Goal: Information Seeking & Learning: Learn about a topic

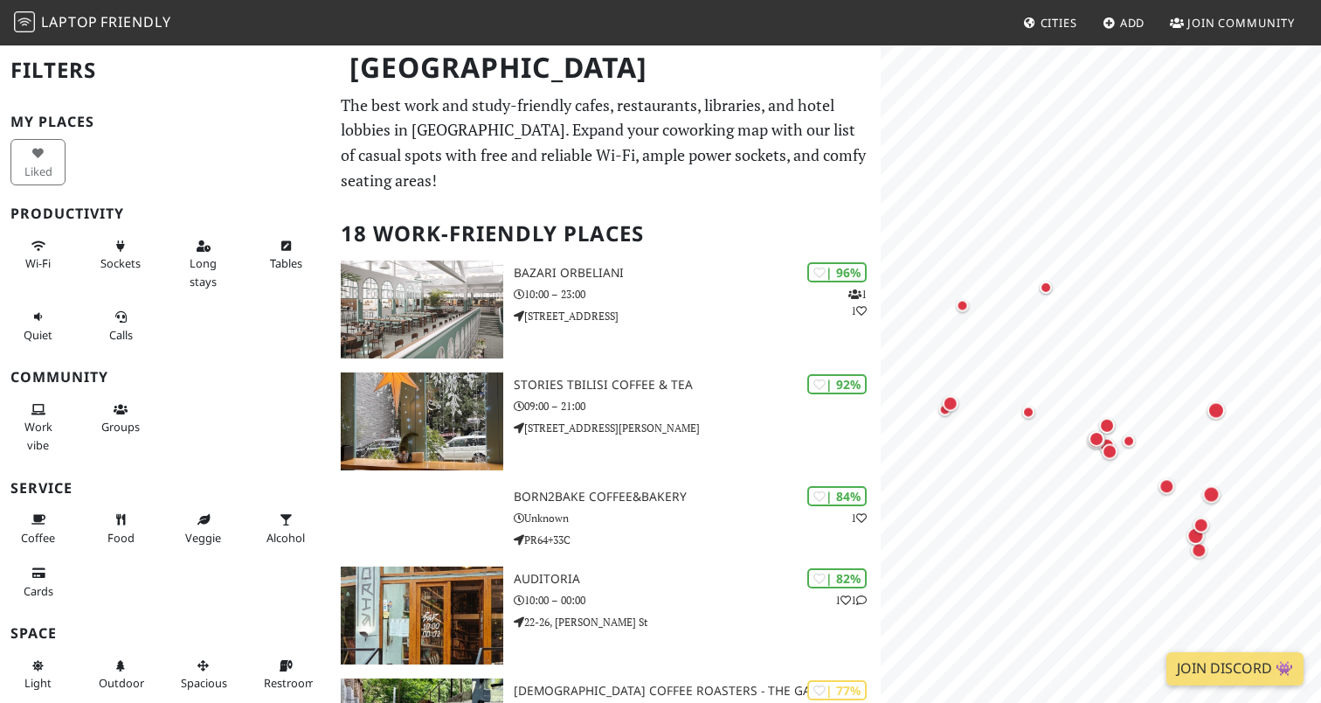
scroll to position [101, 0]
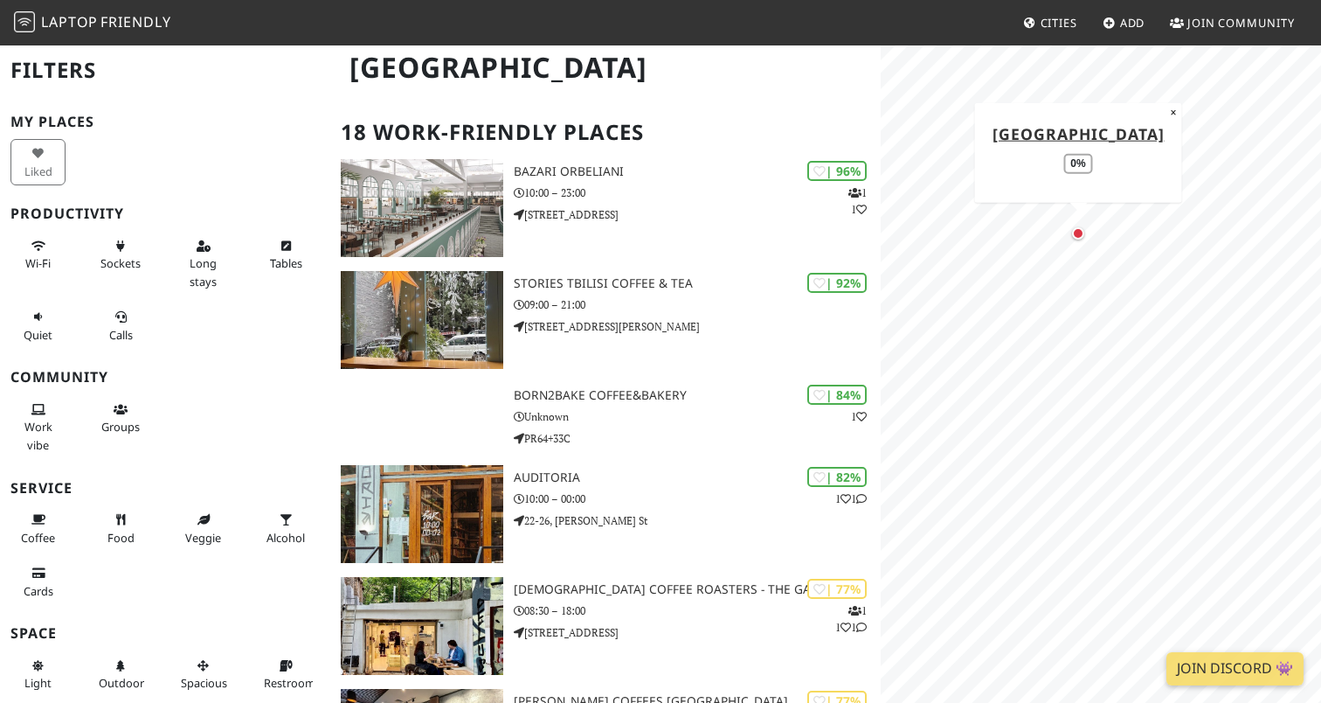
click at [1080, 230] on div "Map marker" at bounding box center [1078, 233] width 12 height 12
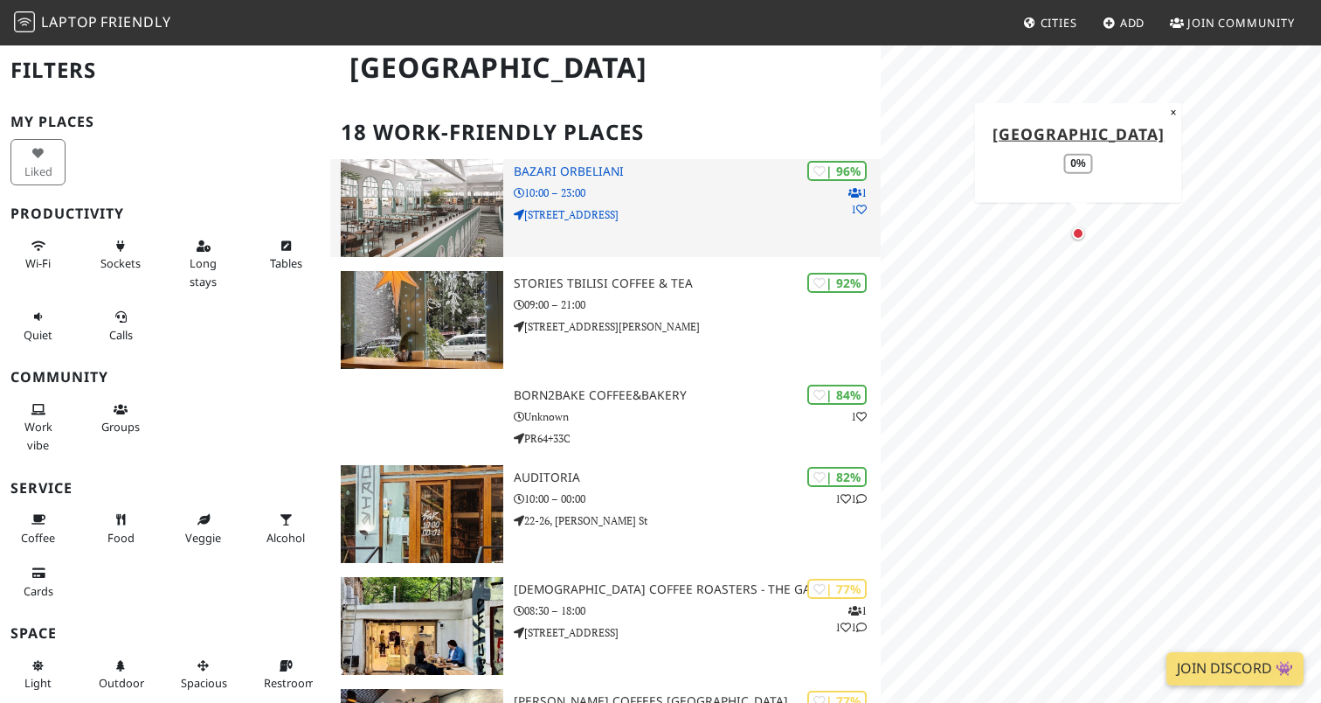
scroll to position [0, 0]
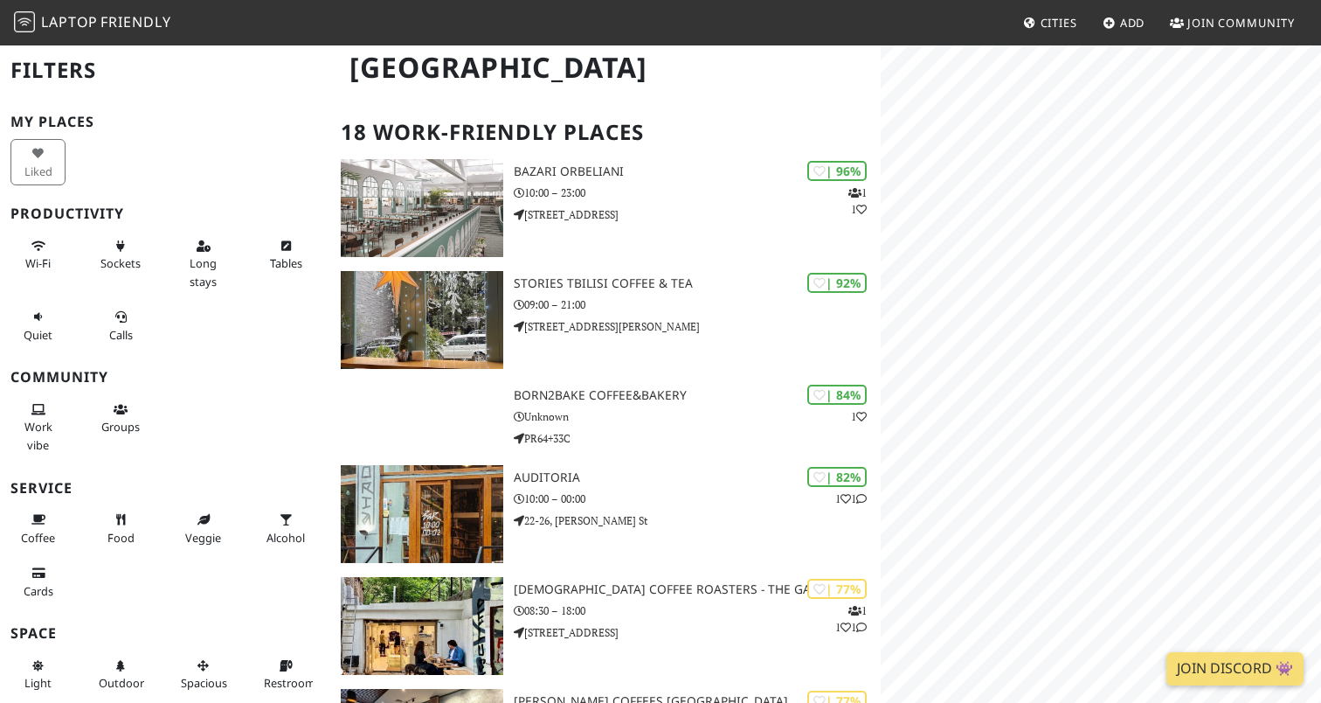
click at [921, 0] on html "Laptop Friendly Cities Add Join Community Tbilisi Filters My Places Liked Produ…" at bounding box center [660, 250] width 1321 height 703
click at [1062, 273] on div "Map marker" at bounding box center [1061, 271] width 12 height 12
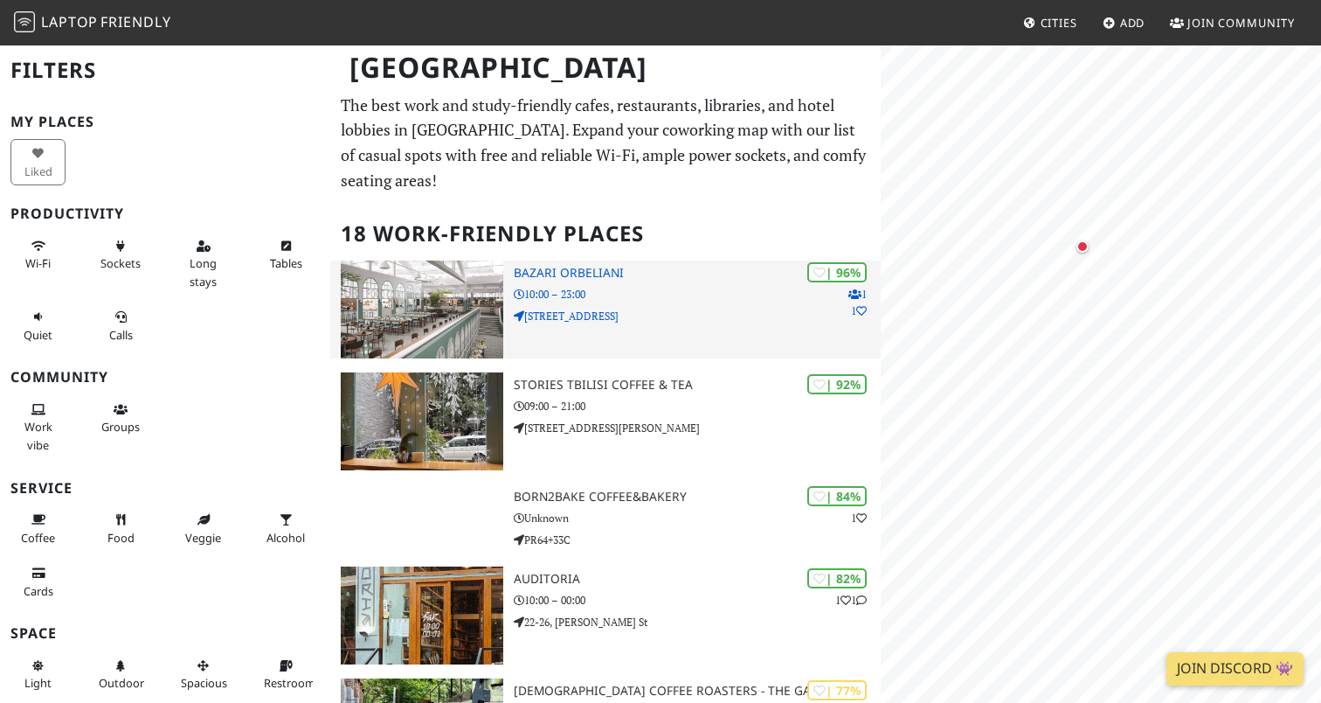
click at [630, 308] on div "| 96% 1 1 Bazari Orbeliani 10:00 – 23:00 3a Vekua Street" at bounding box center [697, 309] width 367 height 98
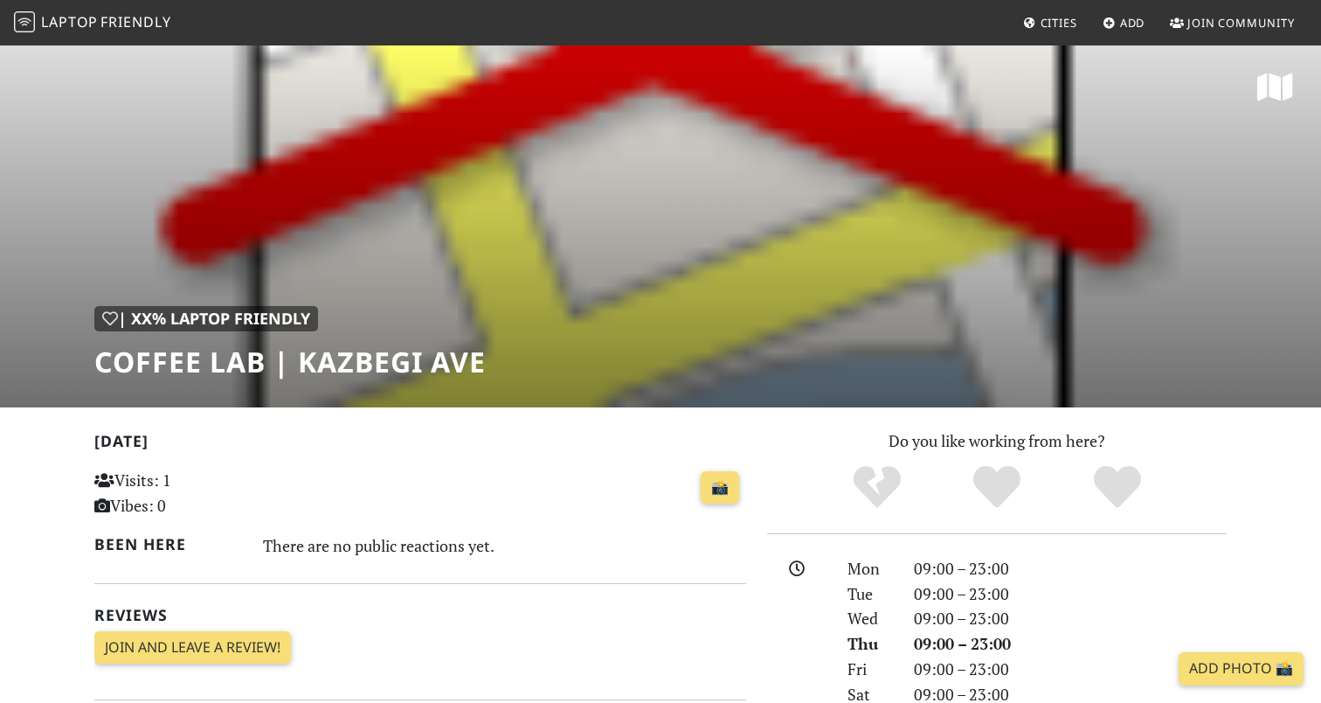
scroll to position [128, 503]
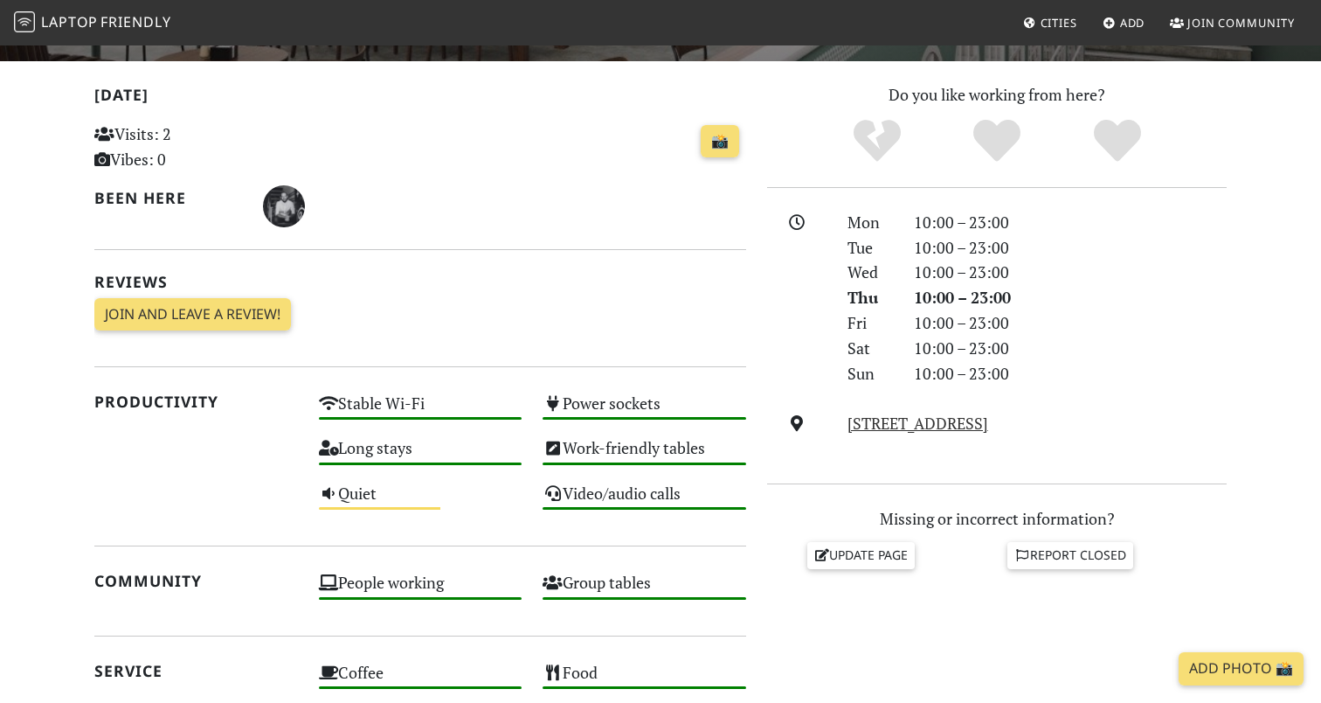
scroll to position [189, 0]
